Goal: Information Seeking & Learning: Find specific fact

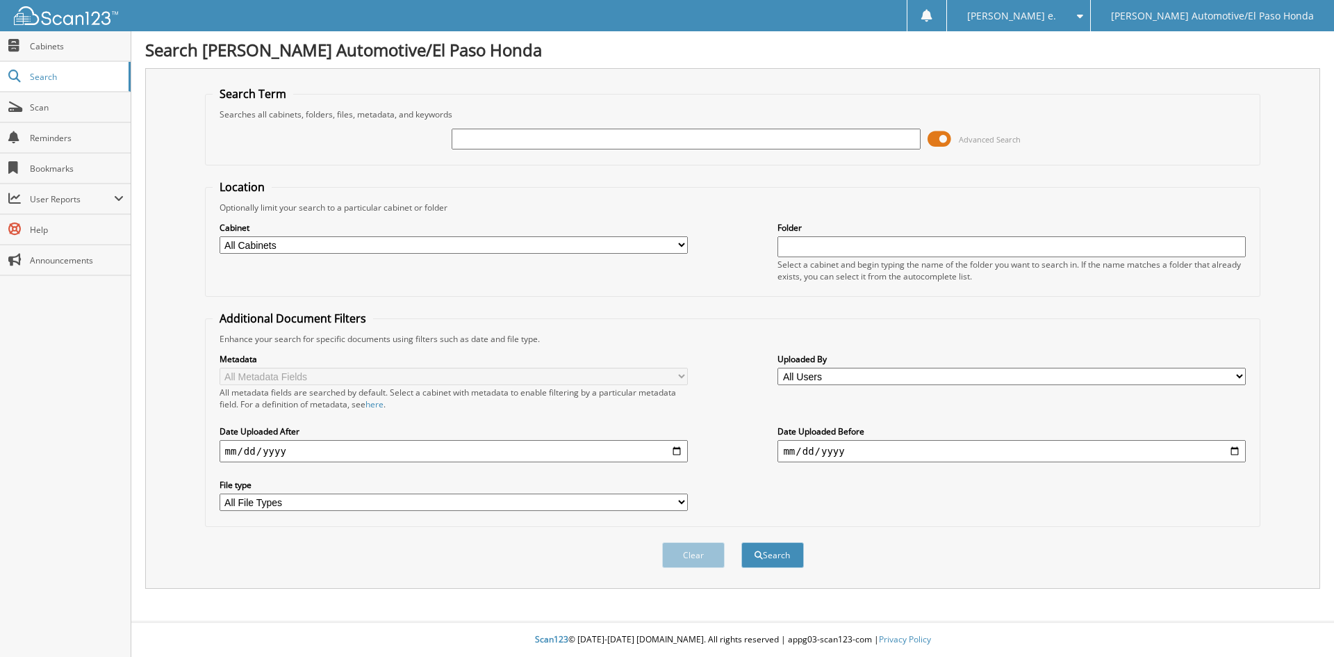
click at [484, 140] on input "text" at bounding box center [686, 139] width 468 height 21
type input "52220A"
click at [782, 556] on button "Search" at bounding box center [772, 555] width 63 height 26
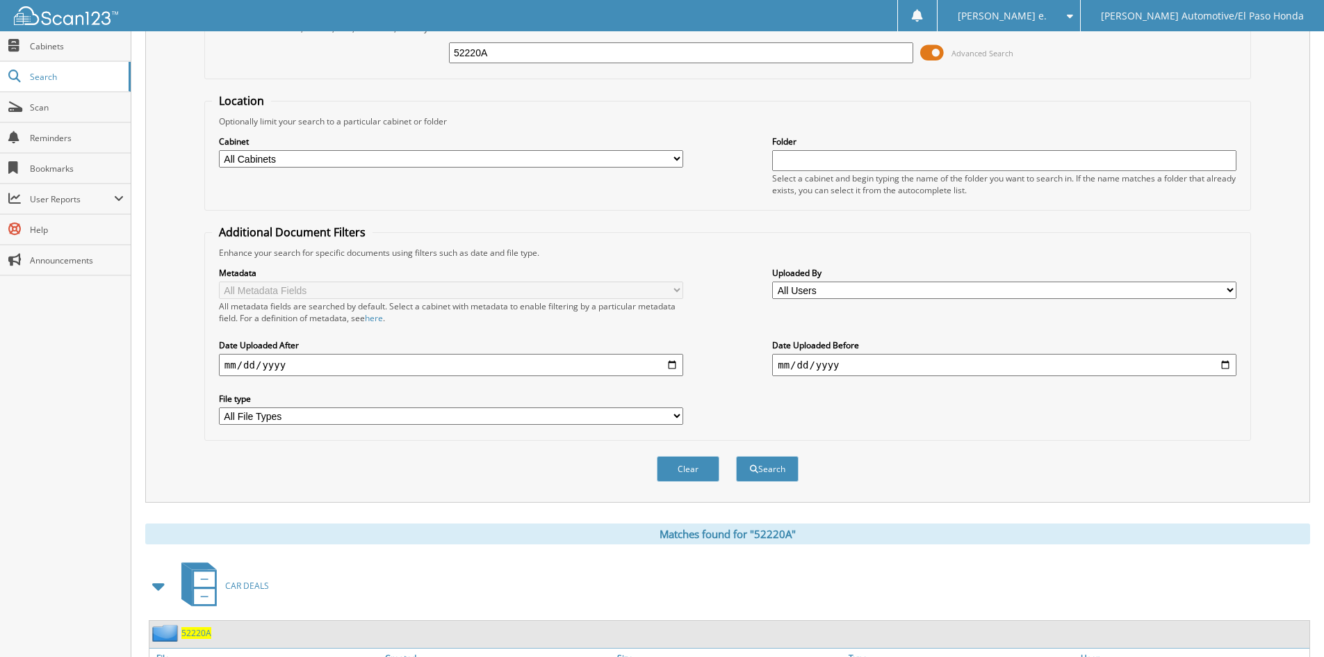
scroll to position [197, 0]
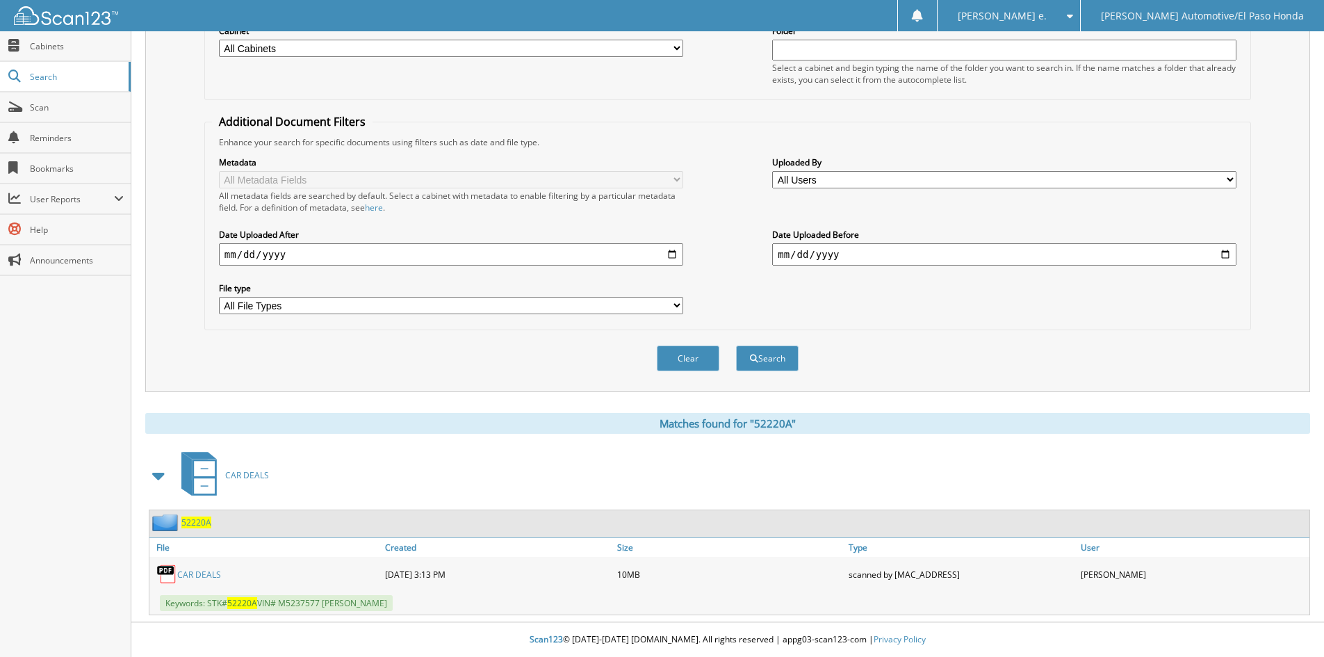
click at [188, 518] on span "52220A" at bounding box center [196, 522] width 30 height 12
